Goal: Information Seeking & Learning: Learn about a topic

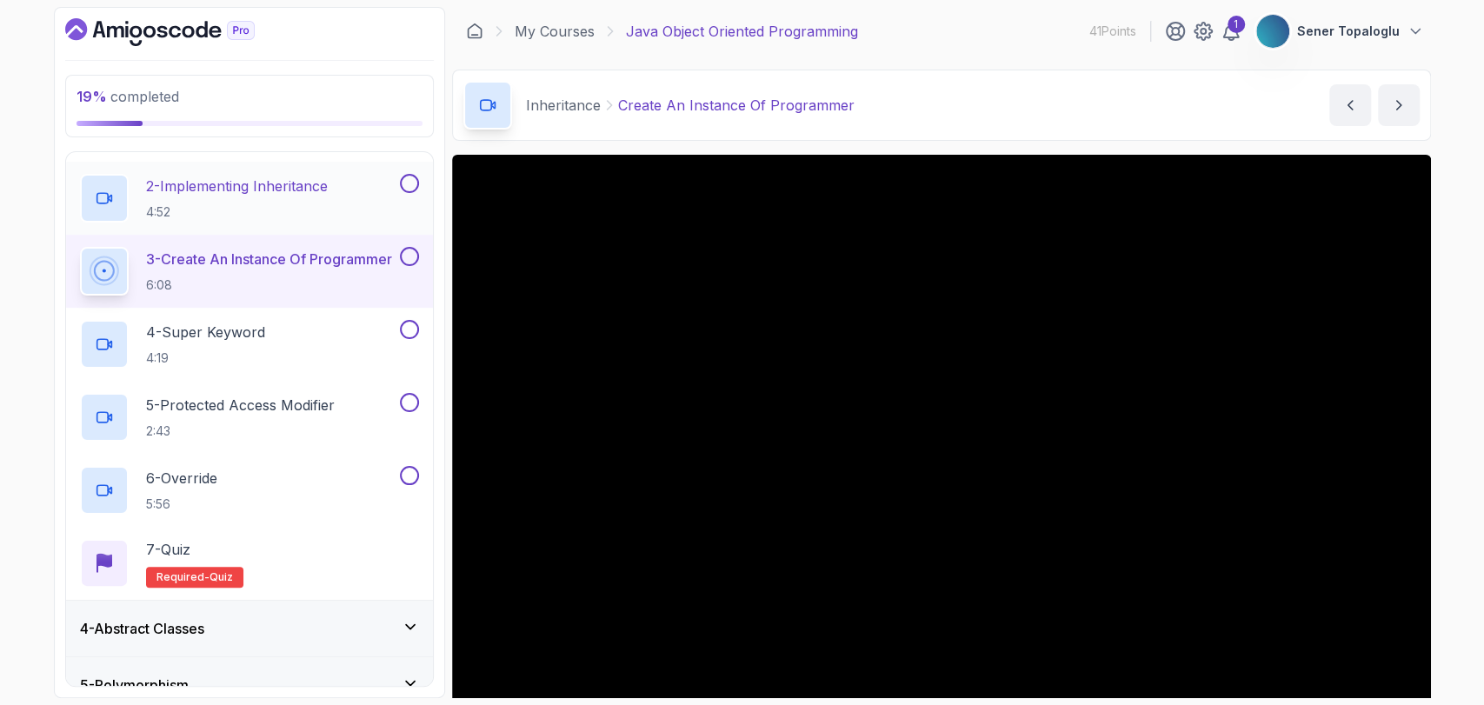
scroll to position [426, 0]
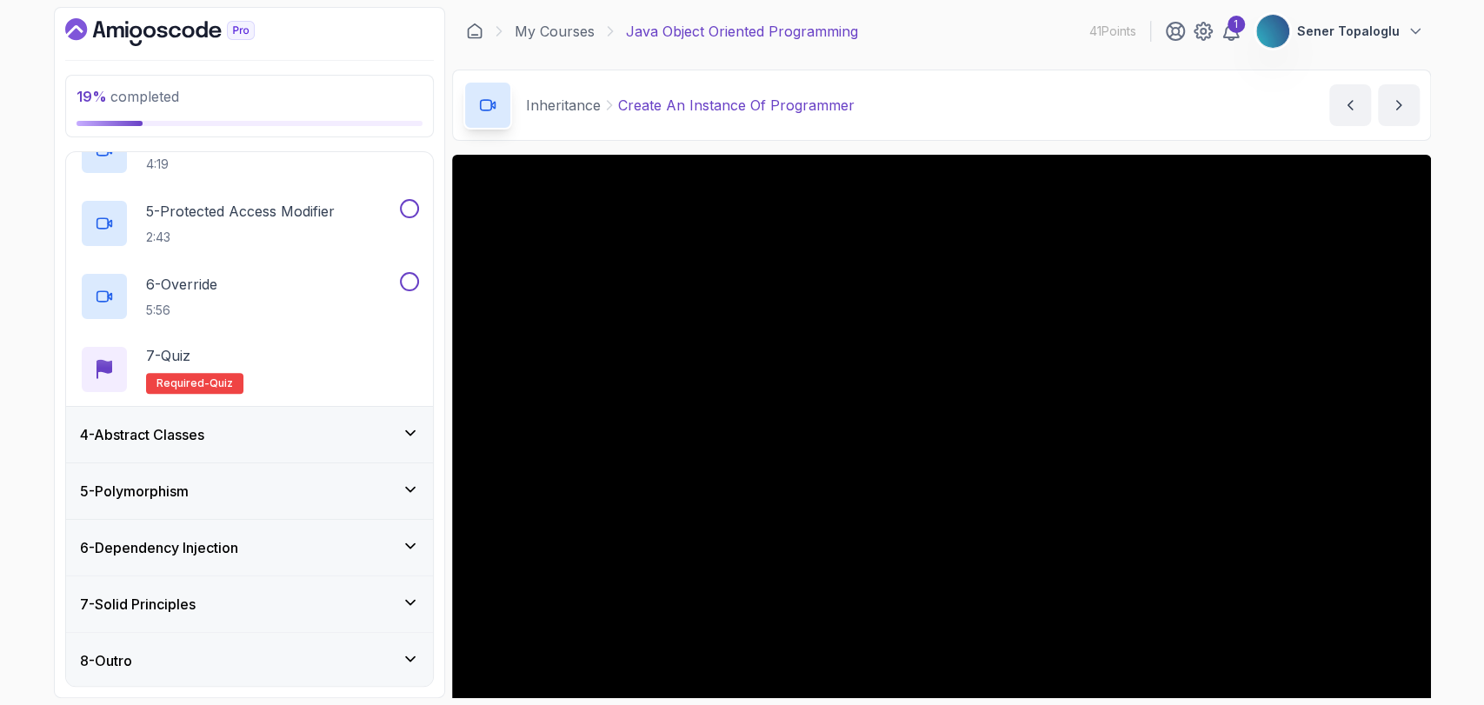
click at [128, 583] on div "7 - Solid Principles" at bounding box center [249, 604] width 367 height 56
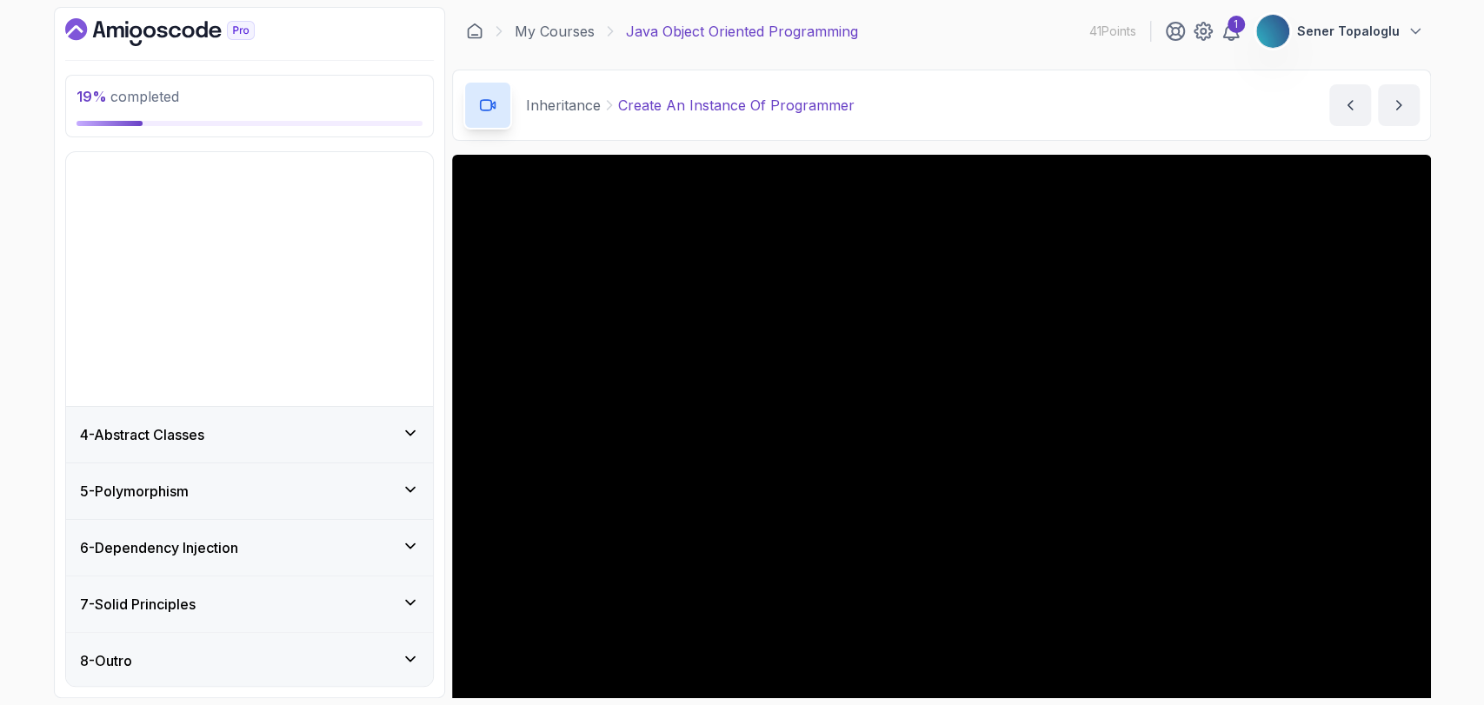
scroll to position [0, 0]
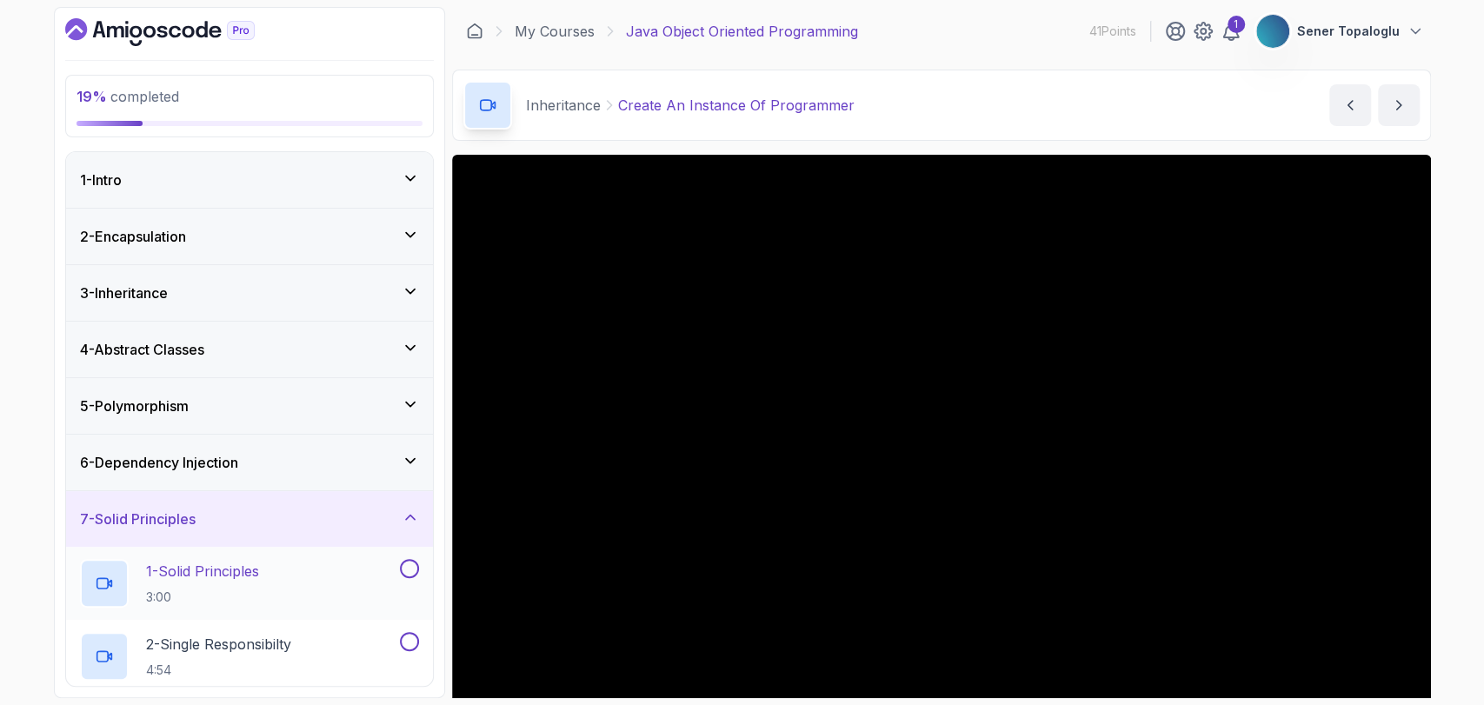
click at [153, 579] on p "1 - Solid Principles" at bounding box center [202, 571] width 113 height 21
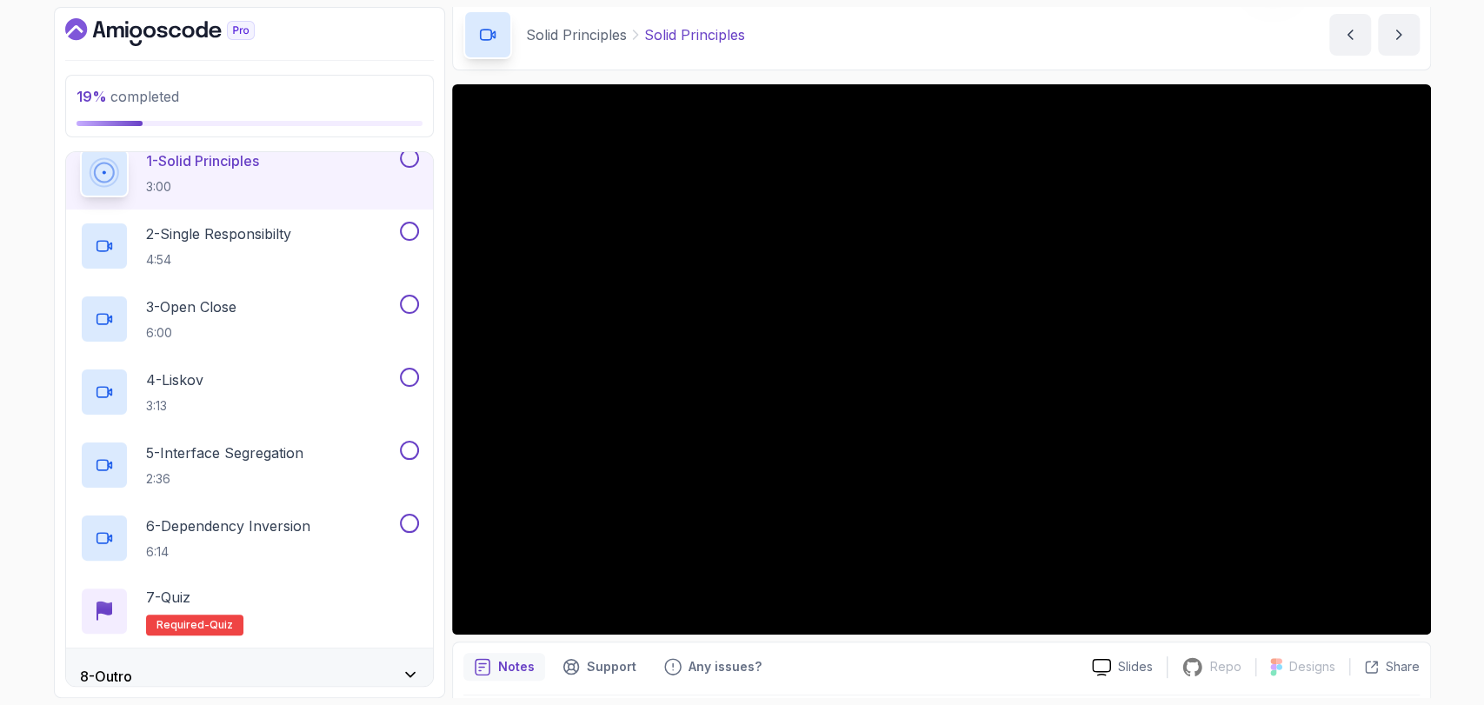
scroll to position [410, 0]
click at [0, 348] on div "19 % completed 1 - Intro 2 - Encapsulation 3 - Inheritance 4 - Abstract Classes…" at bounding box center [742, 352] width 1484 height 705
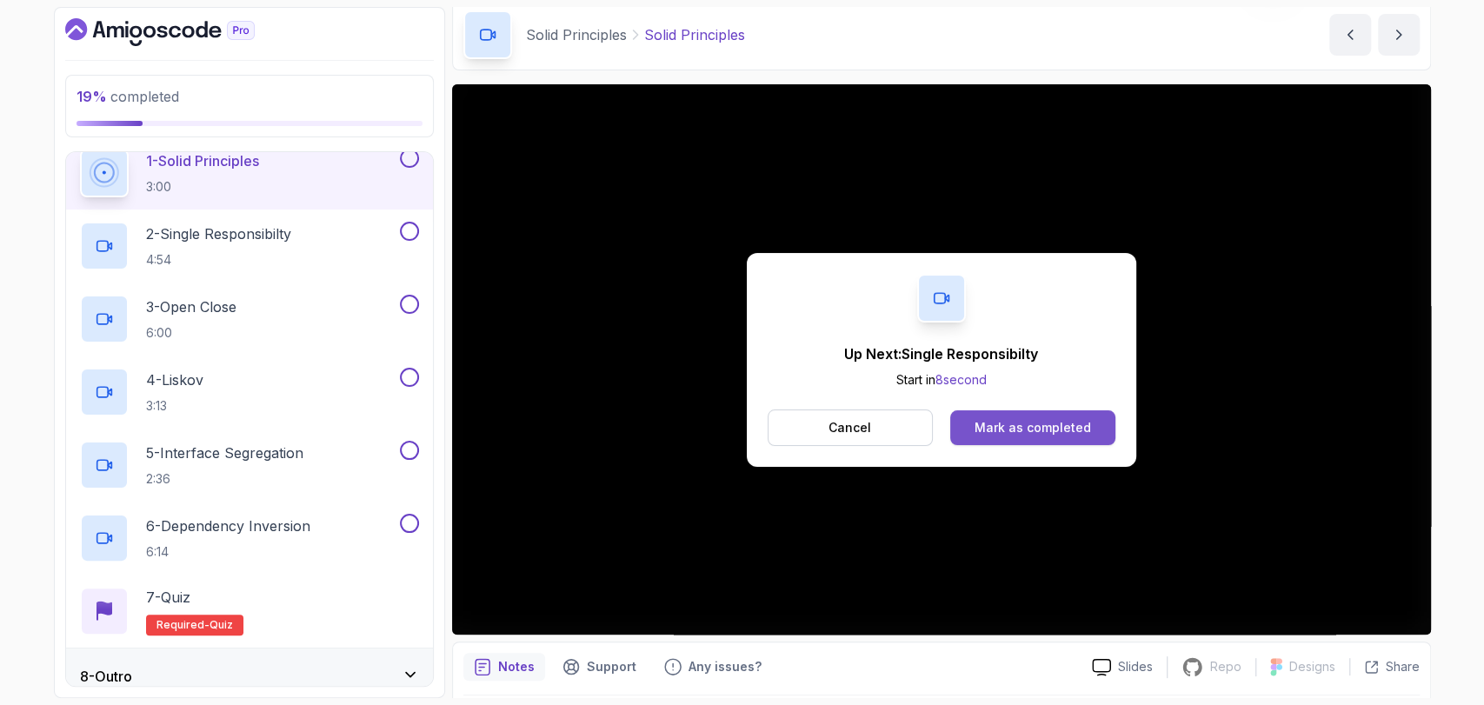
click at [1076, 438] on button "Mark as completed" at bounding box center [1032, 427] width 164 height 35
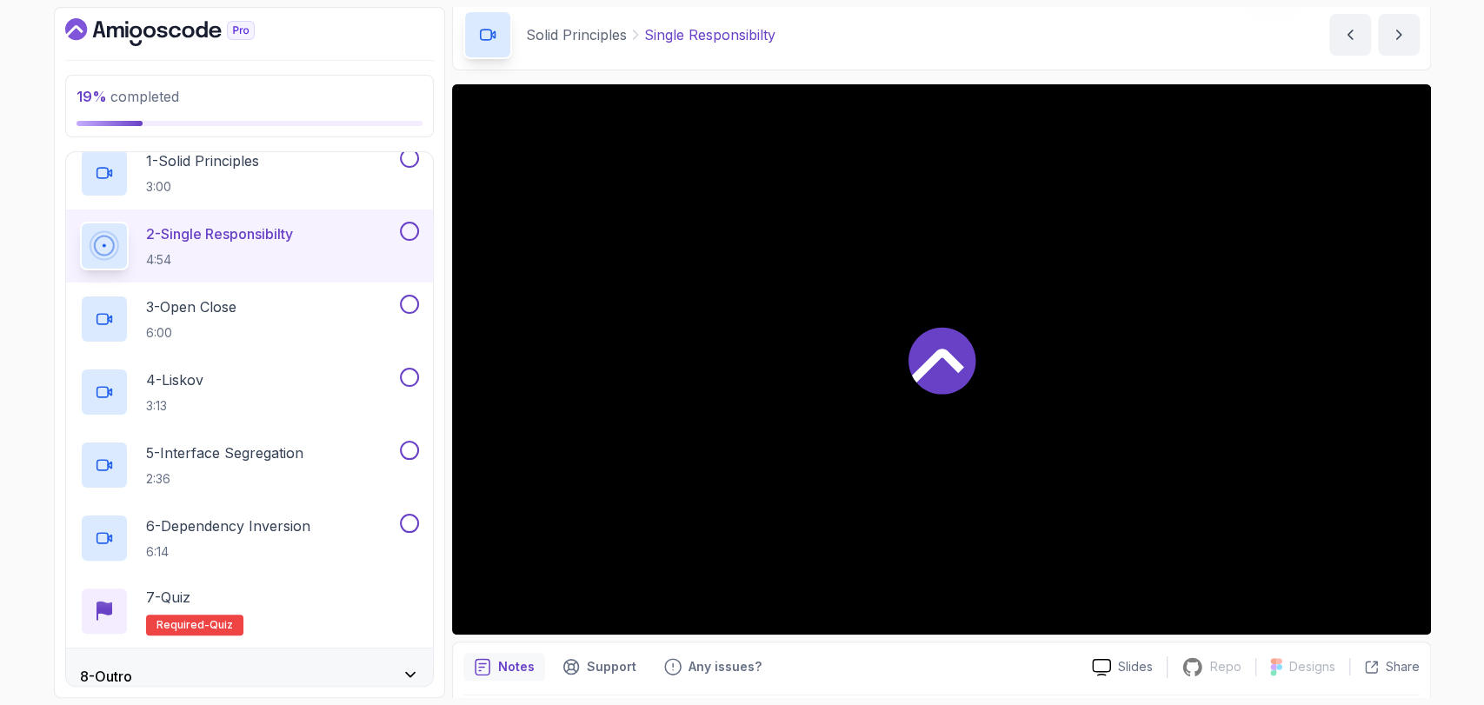
scroll to position [422, 0]
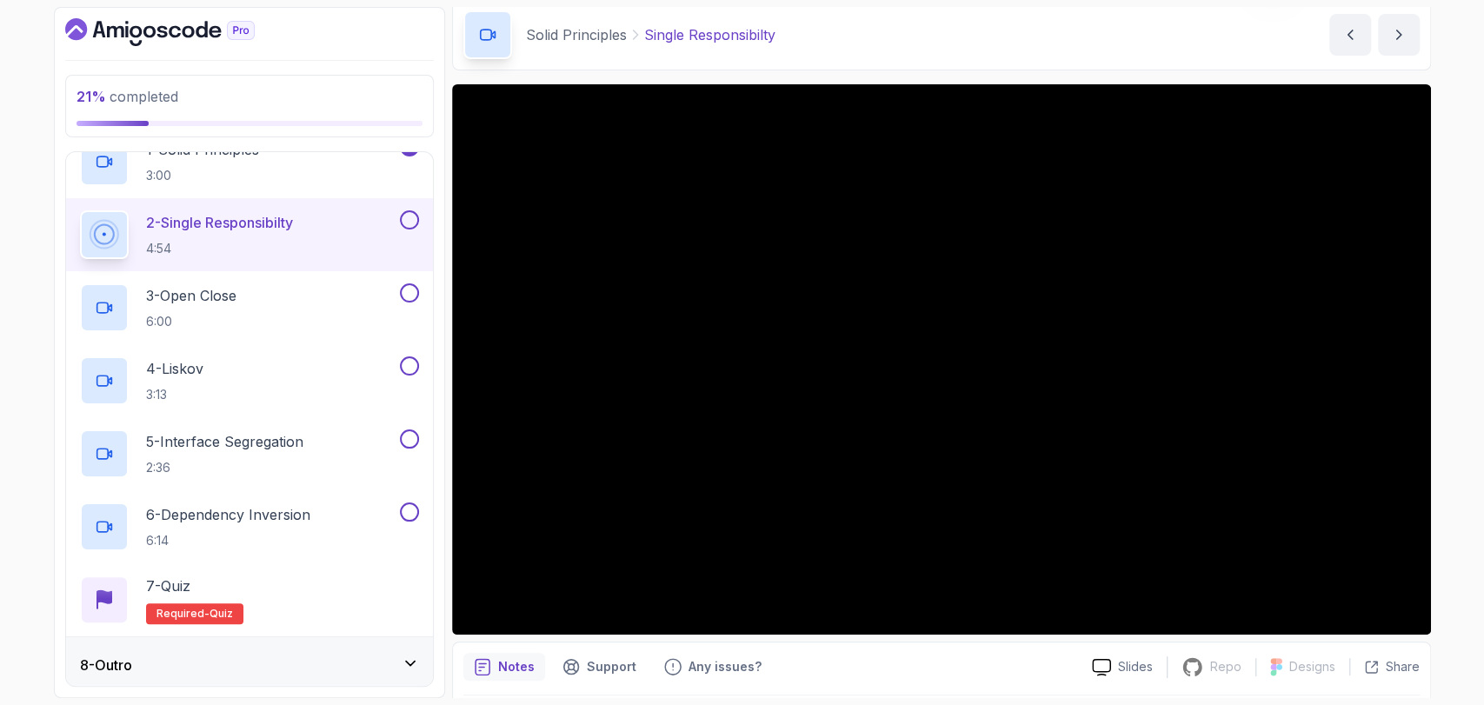
click at [0, 265] on div "21 % completed 1 - Intro 2 - Encapsulation 3 - Inheritance 4 - Abstract Classes…" at bounding box center [742, 352] width 1484 height 705
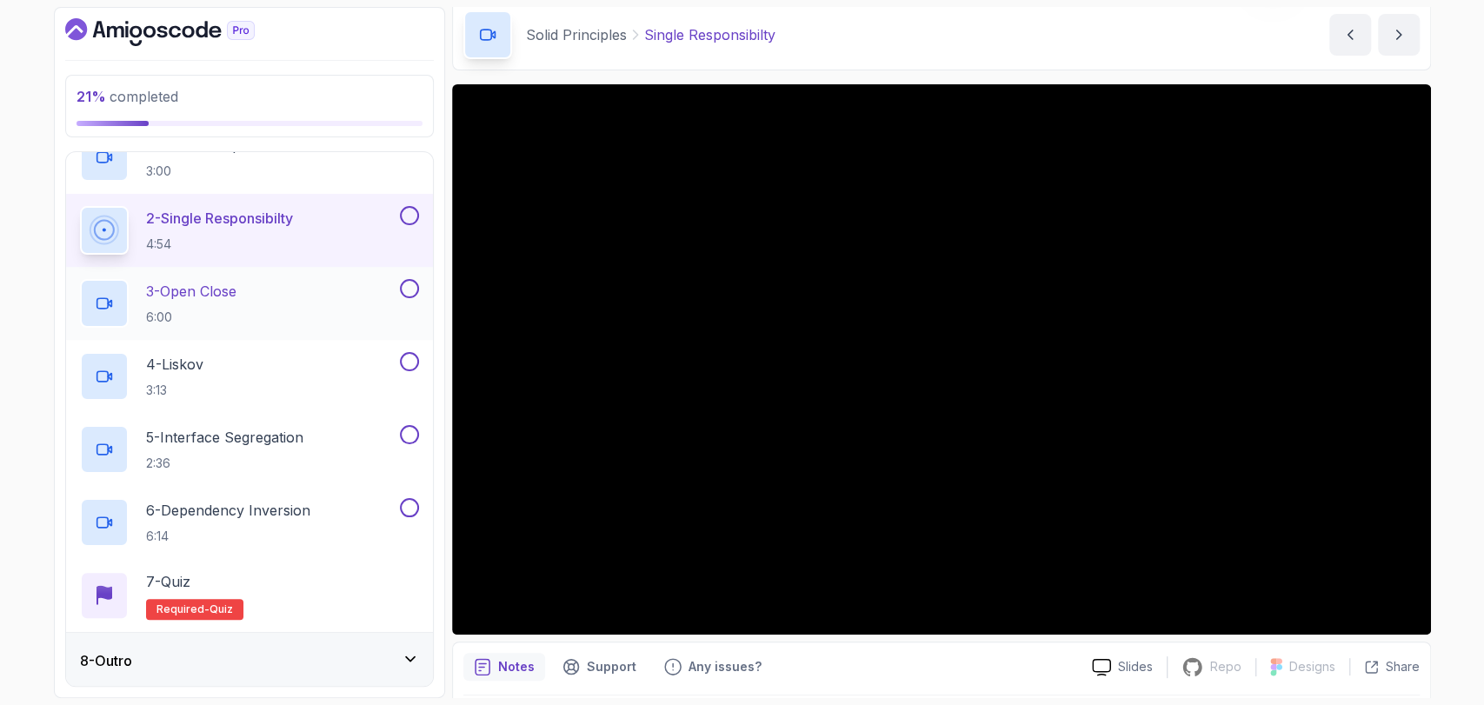
click at [229, 296] on p "3 - Open Close" at bounding box center [191, 291] width 90 height 21
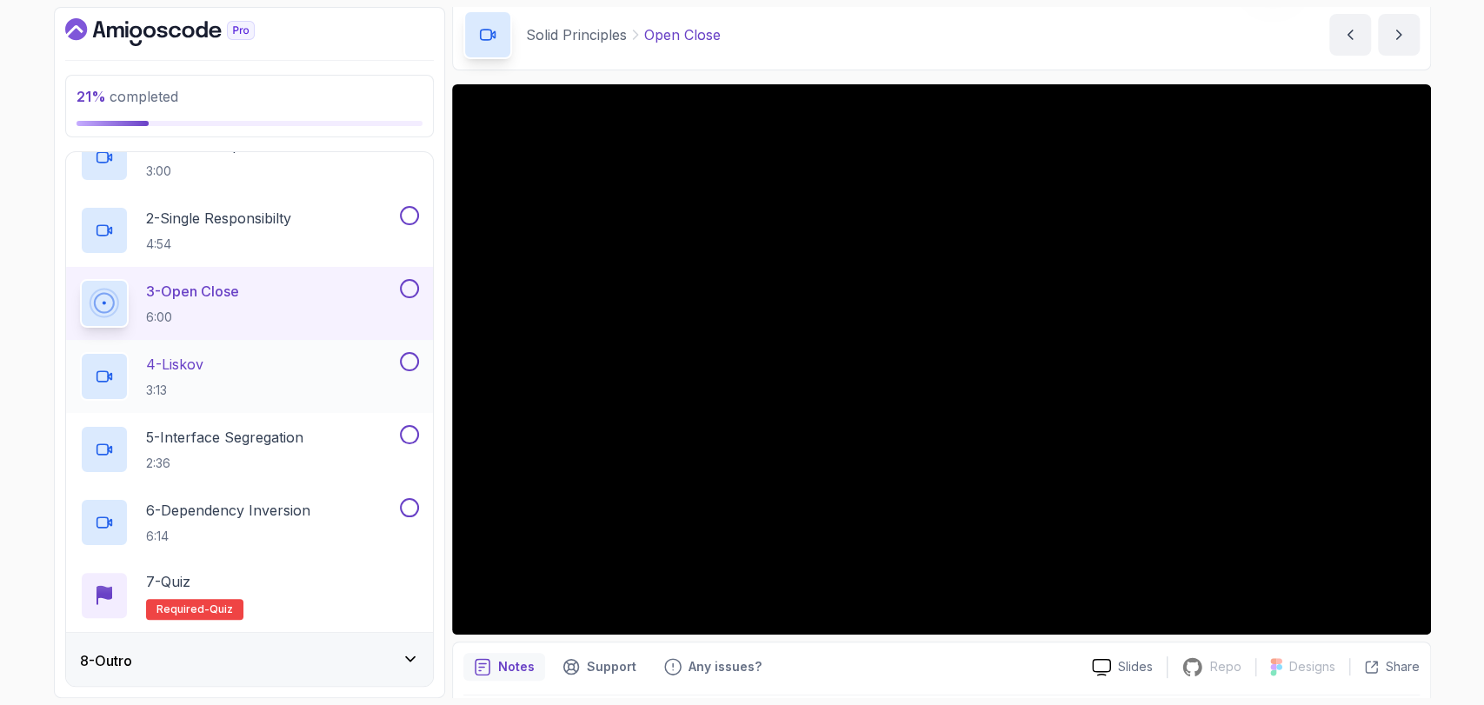
click at [174, 354] on p "4 - Liskov" at bounding box center [174, 364] width 57 height 21
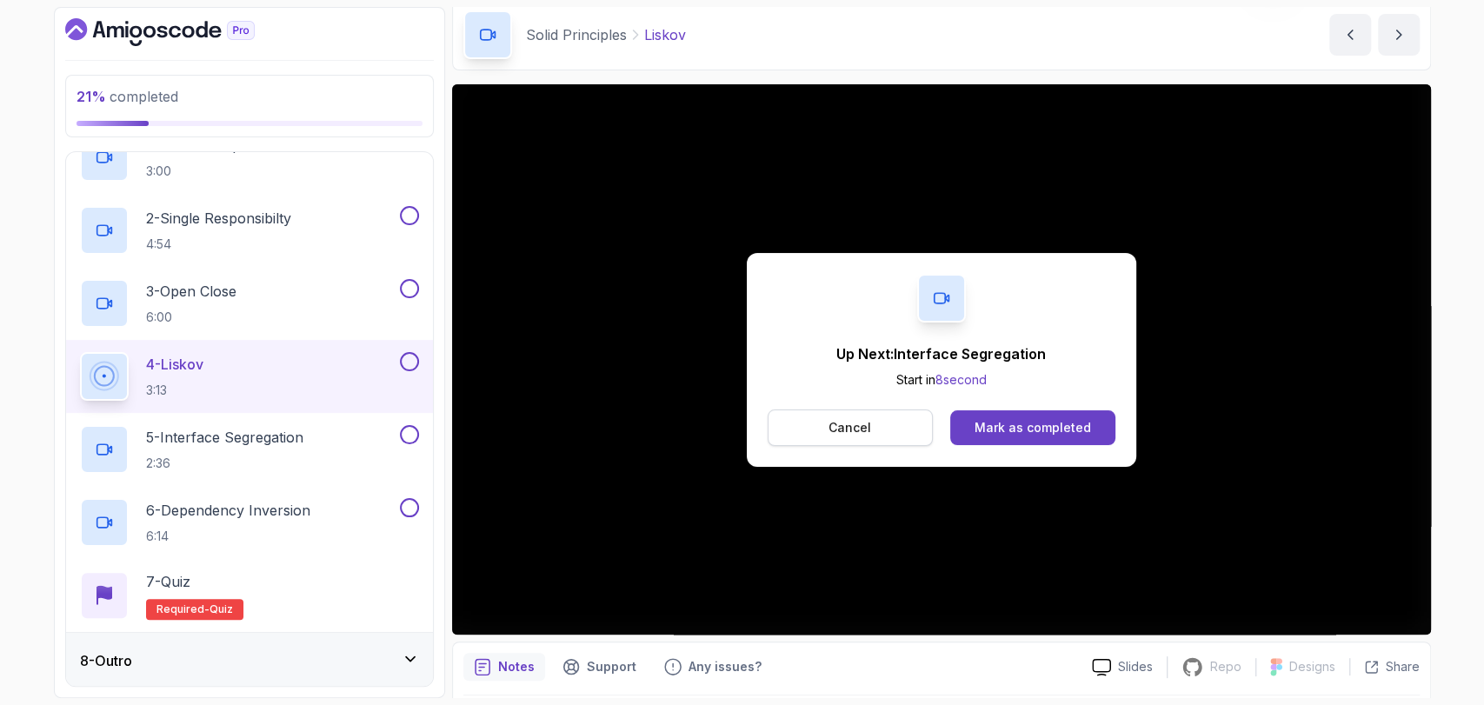
click at [833, 430] on p "Cancel" at bounding box center [849, 427] width 43 height 17
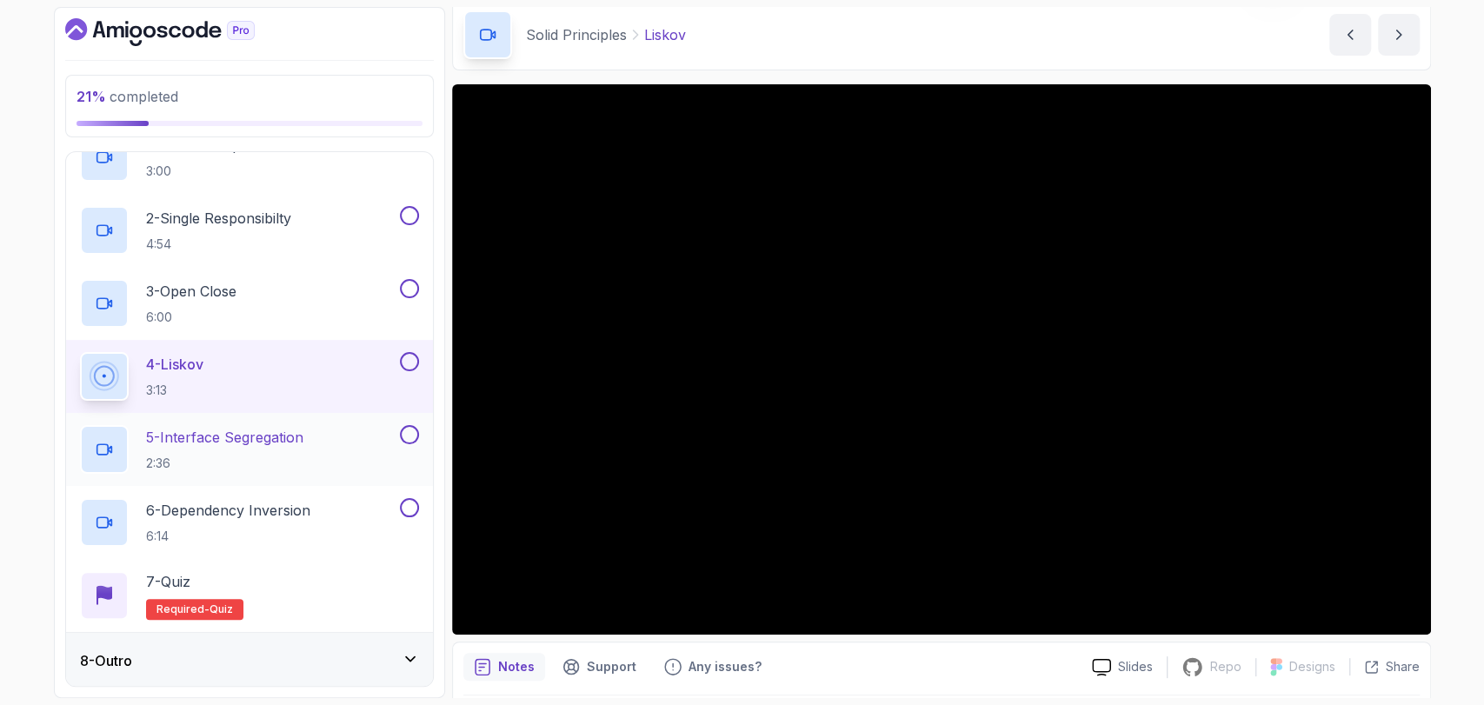
click at [181, 455] on p "2:36" at bounding box center [224, 463] width 157 height 17
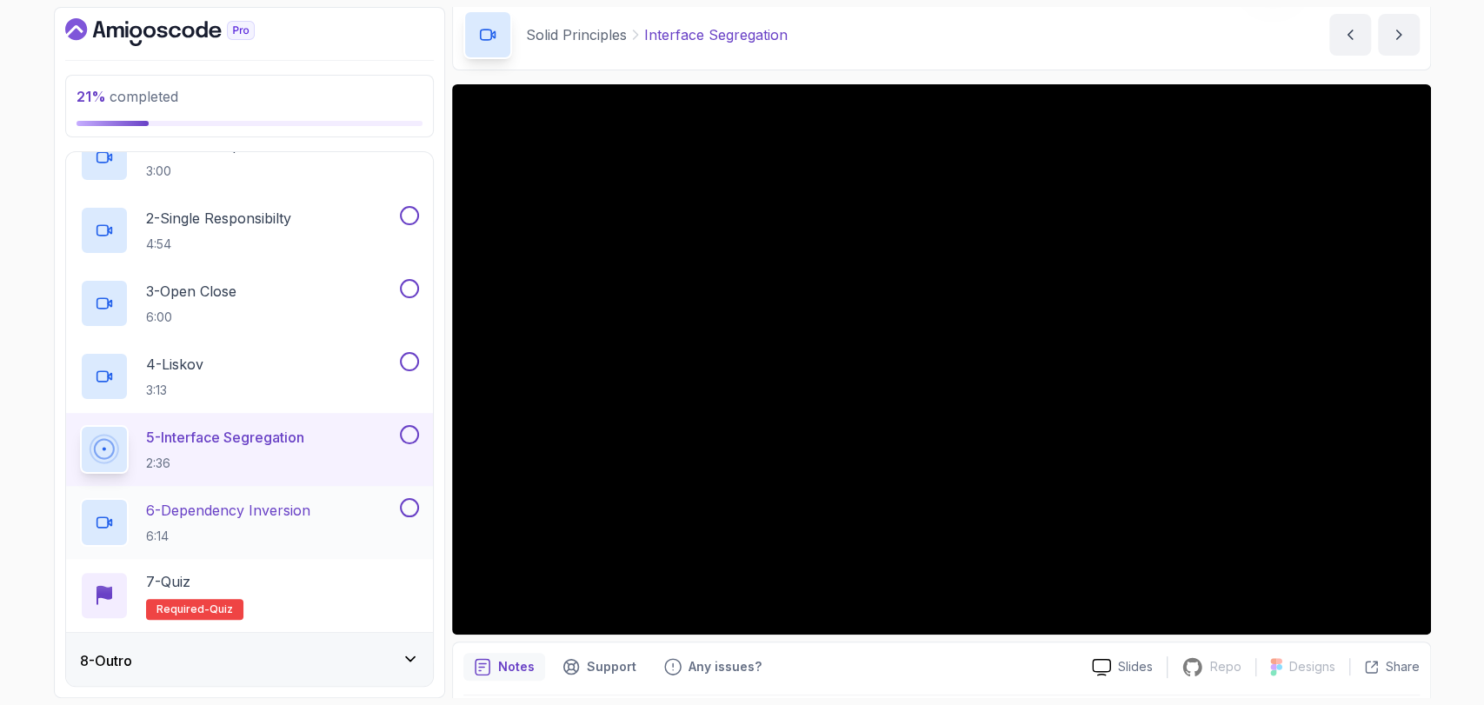
click at [236, 515] on p "6 - Dependency Inversion" at bounding box center [228, 510] width 164 height 21
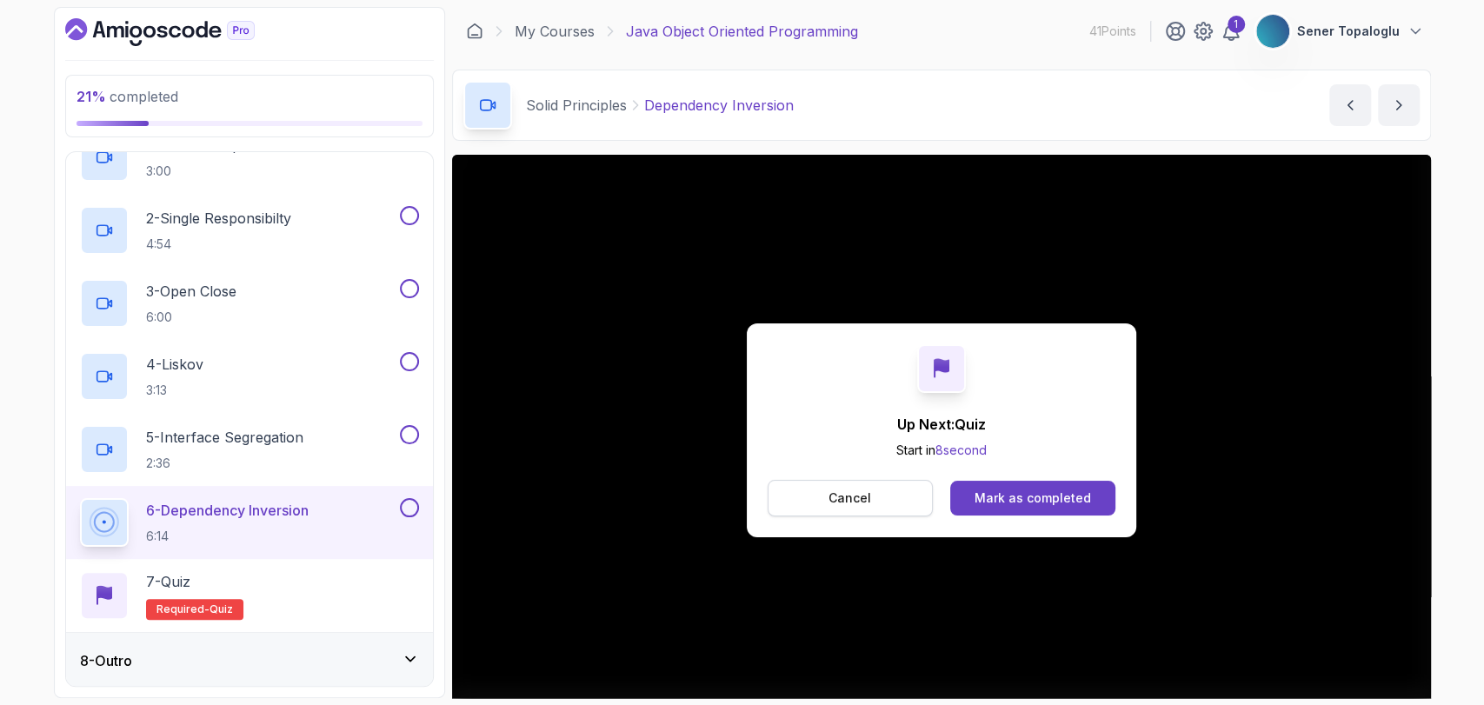
click at [808, 484] on button "Cancel" at bounding box center [850, 498] width 166 height 37
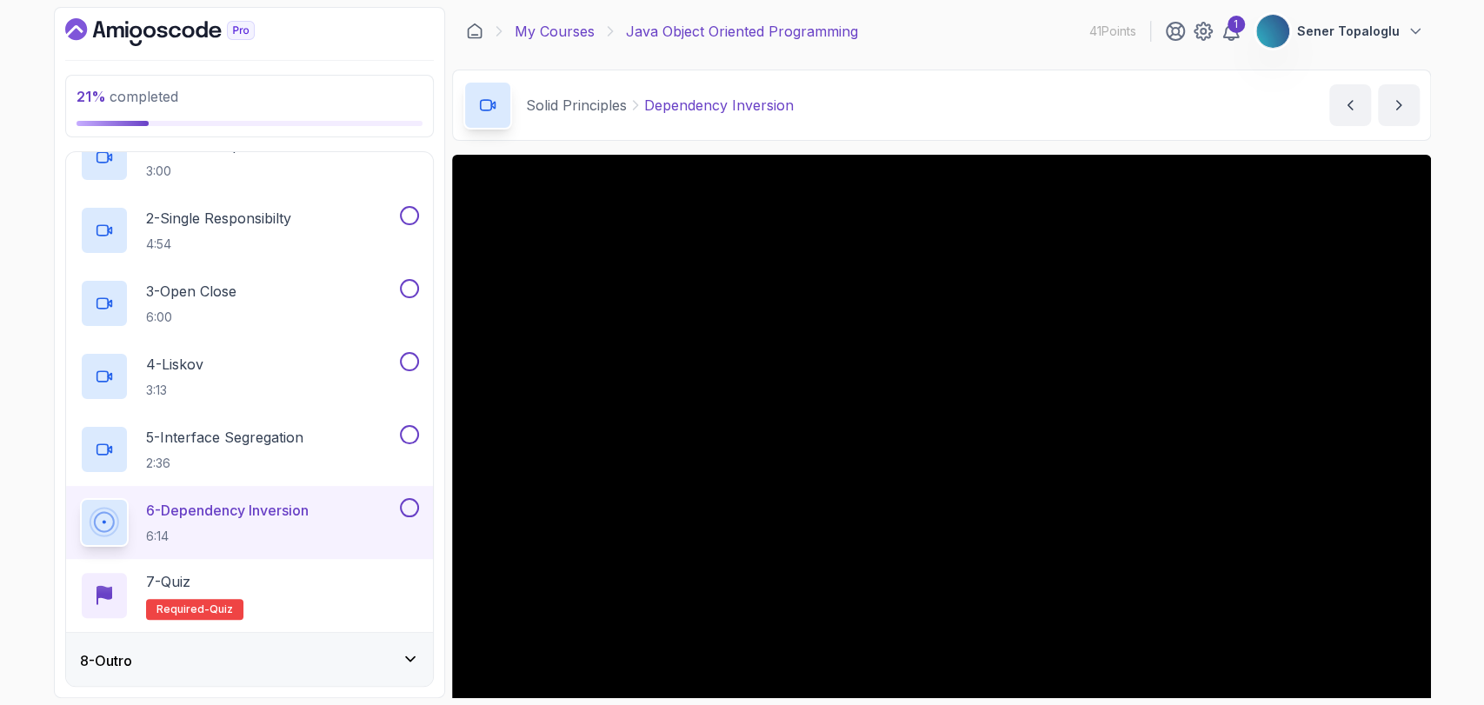
click at [540, 26] on link "My Courses" at bounding box center [555, 31] width 80 height 21
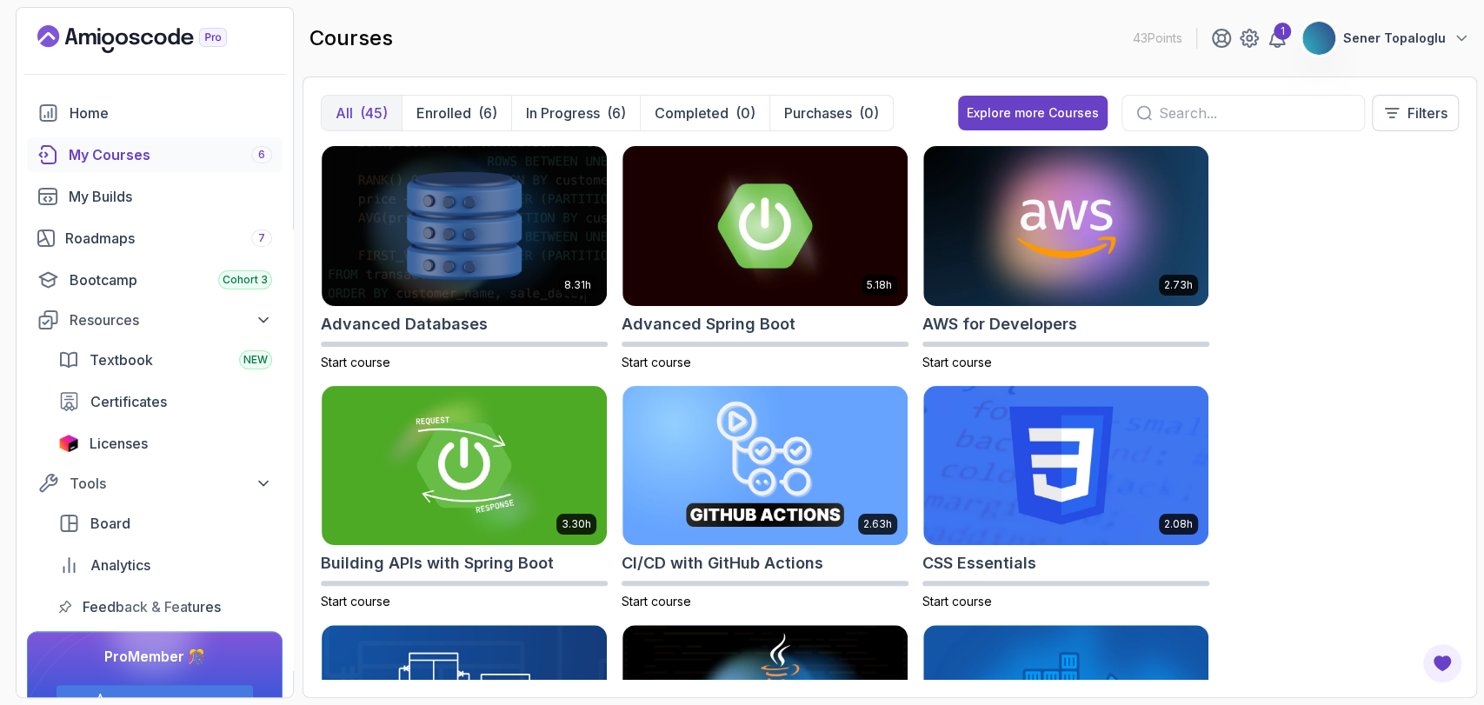
drag, startPoint x: 1135, startPoint y: 39, endPoint x: 1189, endPoint y: 43, distance: 54.0
click at [1189, 43] on div "43 Points 1 Sener Topaloglu" at bounding box center [1300, 38] width 337 height 35
